Goal: Information Seeking & Learning: Learn about a topic

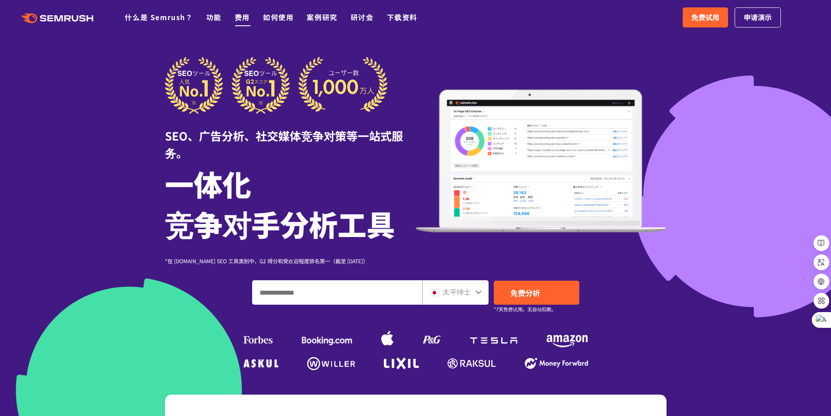
click at [241, 18] on font "费用" at bounding box center [242, 17] width 15 height 10
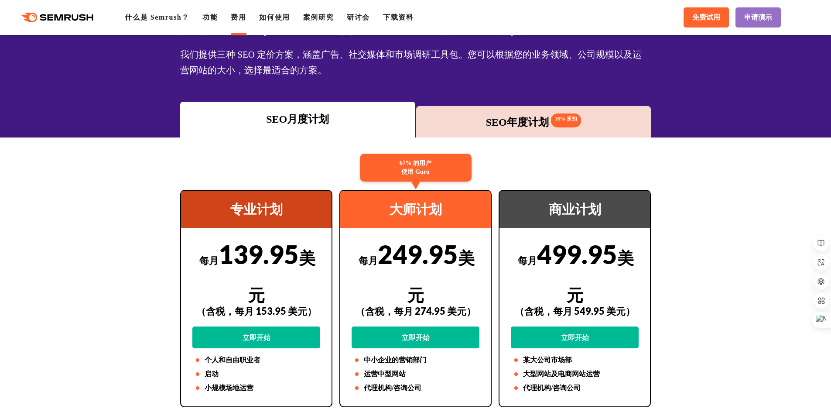
scroll to position [87, 0]
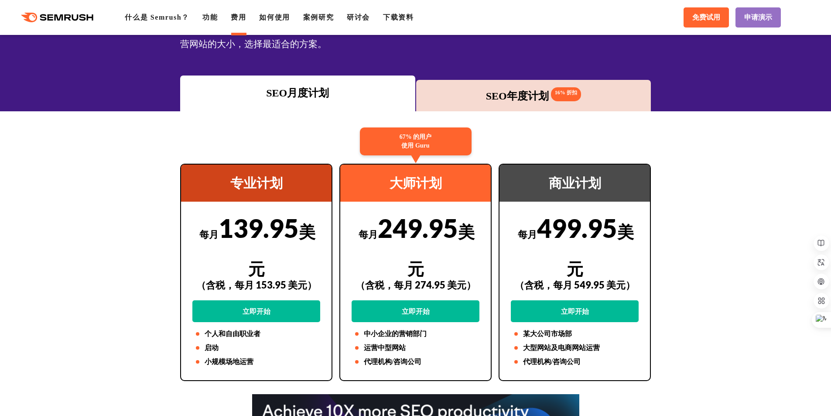
click at [535, 95] on font "SEO年度计划" at bounding box center [517, 95] width 63 height 11
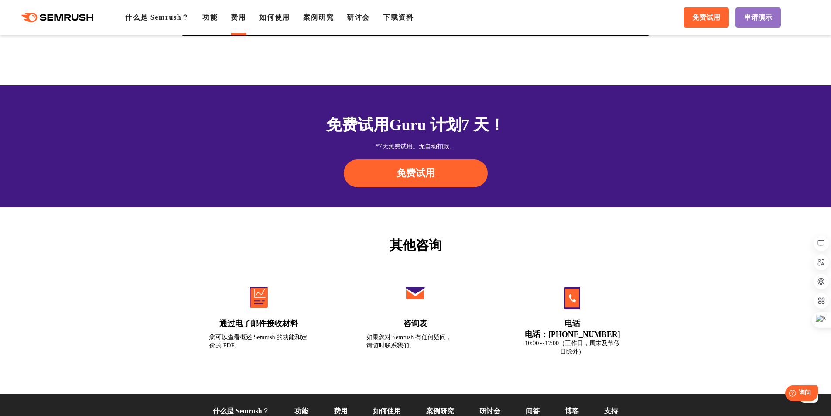
scroll to position [2923, 0]
